Goal: Browse casually: Explore the website without a specific task or goal

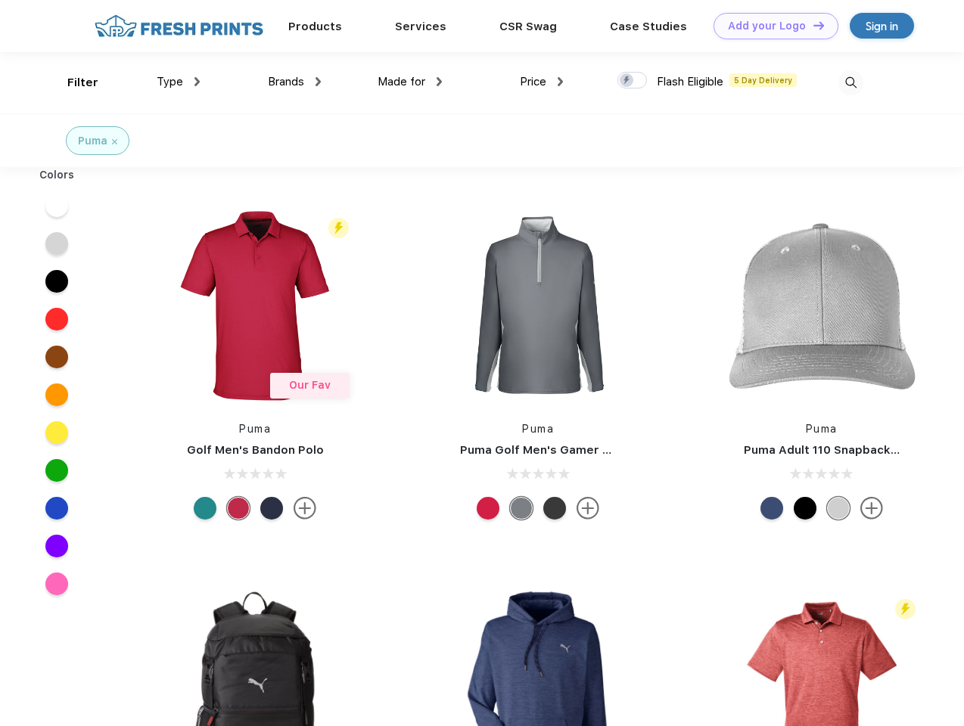
click at [770, 26] on link "Add your Logo Design Tool" at bounding box center [775, 26] width 125 height 26
click at [0, 0] on div "Design Tool" at bounding box center [0, 0] width 0 height 0
click at [812, 25] on link "Add your Logo Design Tool" at bounding box center [775, 26] width 125 height 26
click at [73, 82] on div "Filter" at bounding box center [82, 82] width 31 height 17
click at [179, 82] on span "Type" at bounding box center [170, 82] width 26 height 14
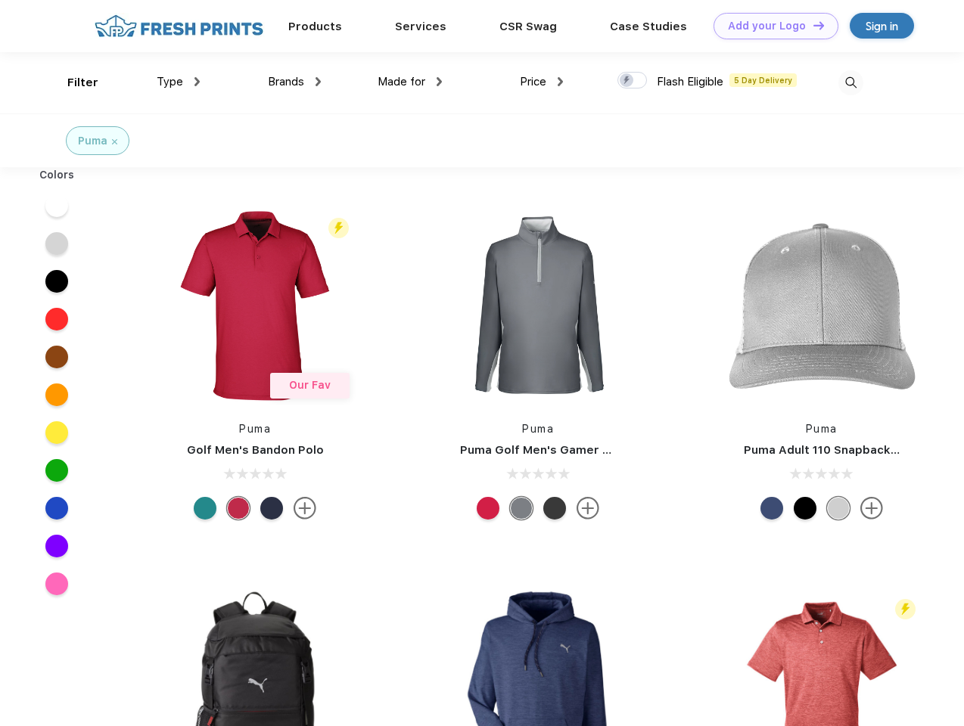
click at [294, 82] on span "Brands" at bounding box center [286, 82] width 36 height 14
click at [410, 82] on span "Made for" at bounding box center [401, 82] width 48 height 14
click at [542, 82] on span "Price" at bounding box center [533, 82] width 26 height 14
click at [632, 81] on div at bounding box center [632, 80] width 30 height 17
click at [627, 81] on input "checkbox" at bounding box center [622, 76] width 10 height 10
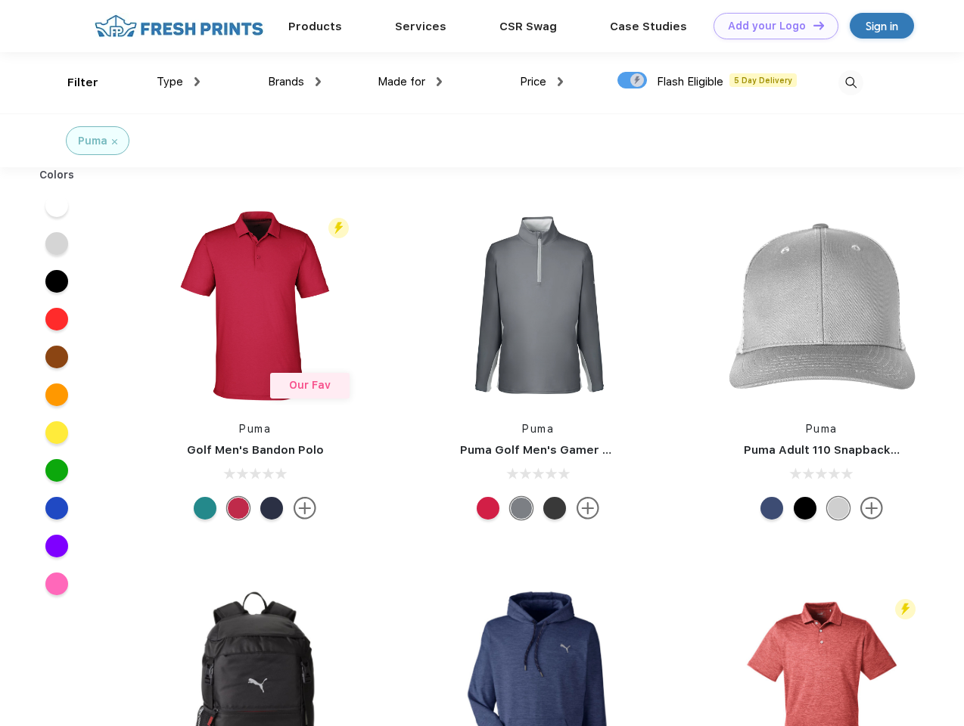
click at [850, 82] on img at bounding box center [850, 82] width 25 height 25
